Goal: Navigation & Orientation: Go to known website

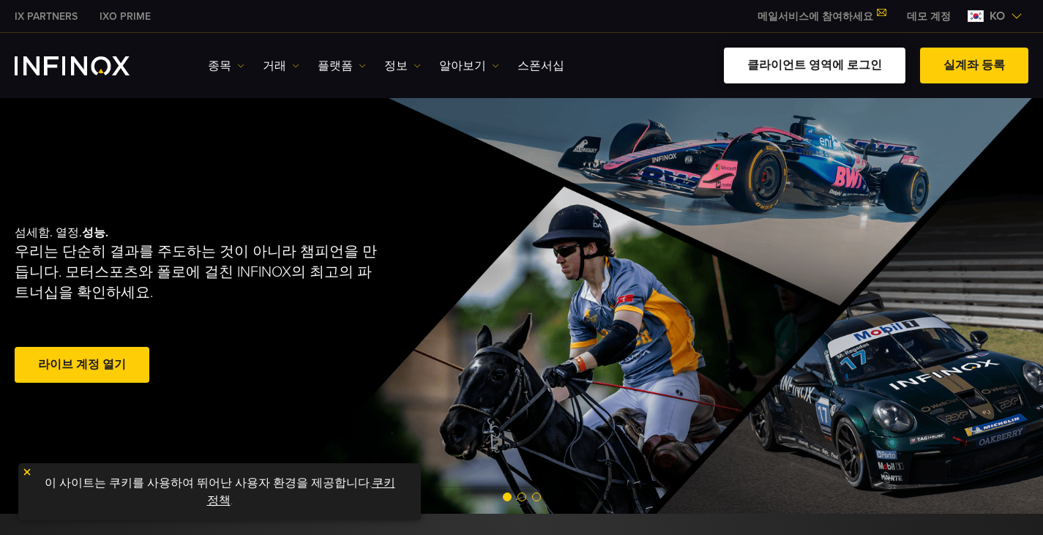
click at [852, 72] on link "클라이언트 영역에 로그인" at bounding box center [815, 66] width 182 height 36
